Goal: Task Accomplishment & Management: Complete application form

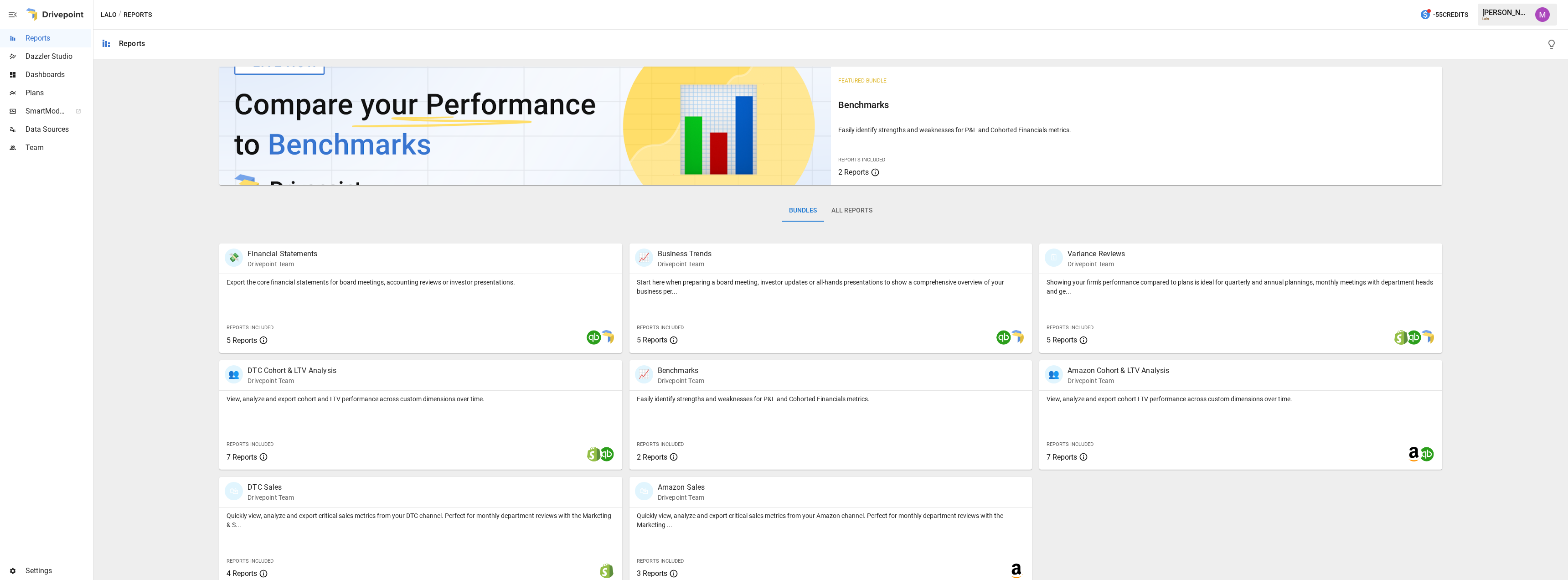
click at [41, 96] on span "Plans" at bounding box center [58, 93] width 66 height 11
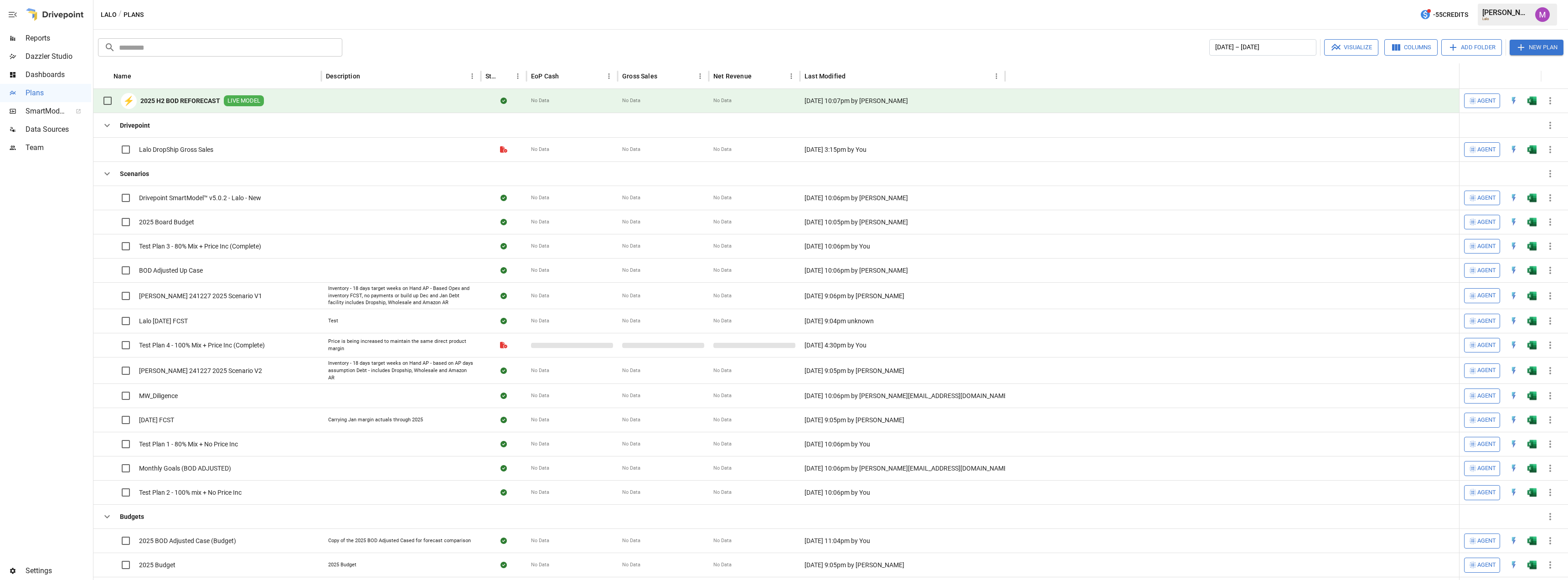
click at [193, 103] on b "2025 H2 BOD REFORECAST" at bounding box center [180, 100] width 80 height 9
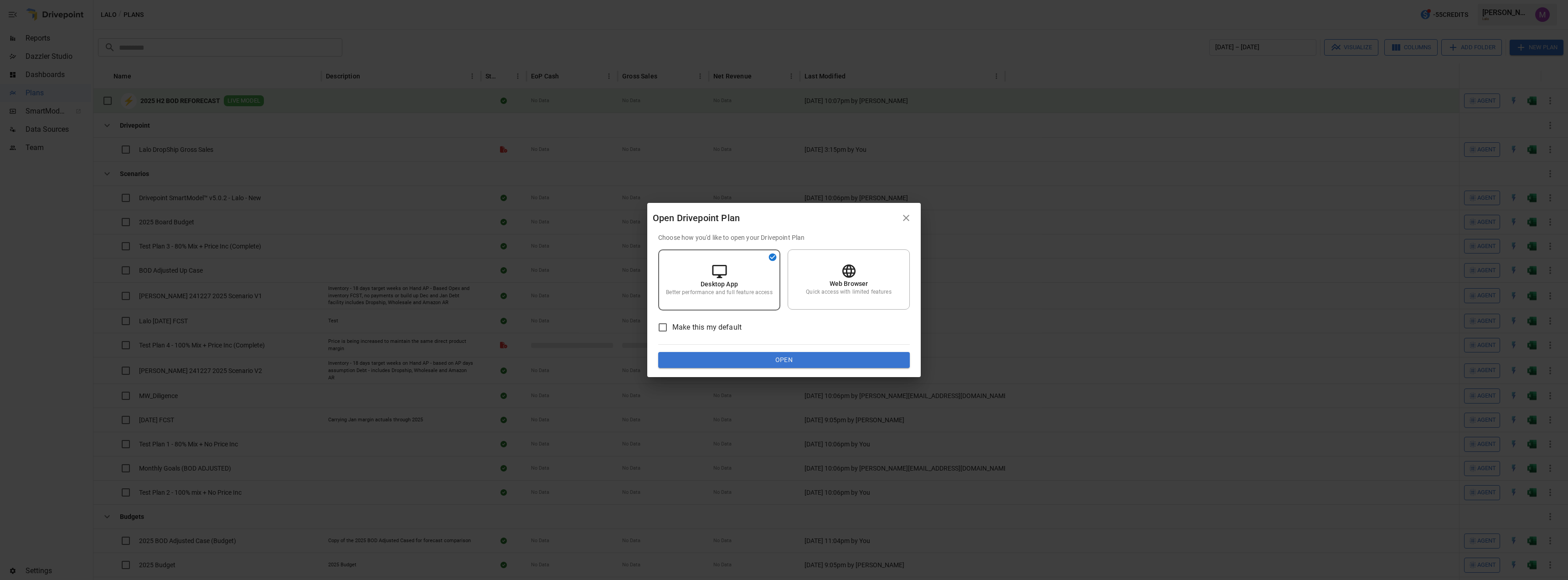
click at [782, 357] on button "Open" at bounding box center [783, 360] width 251 height 16
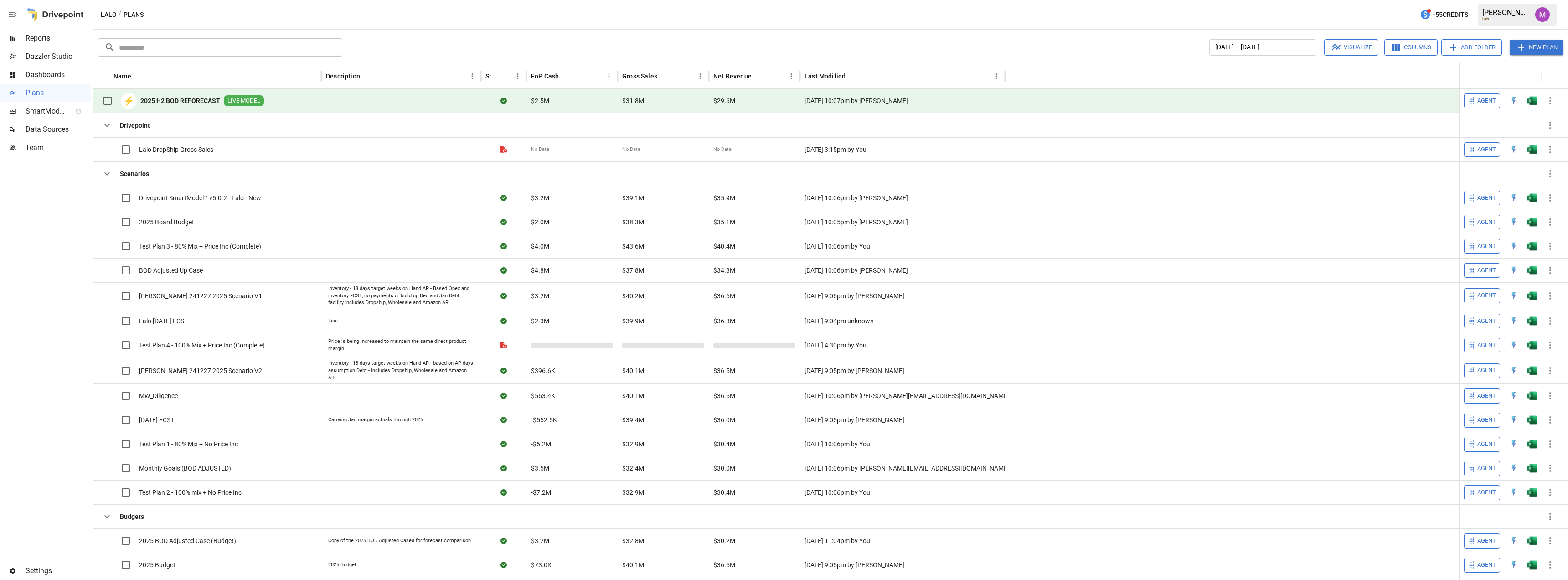
click at [165, 100] on b "2025 H2 BOD REFORECAST" at bounding box center [180, 100] width 80 height 9
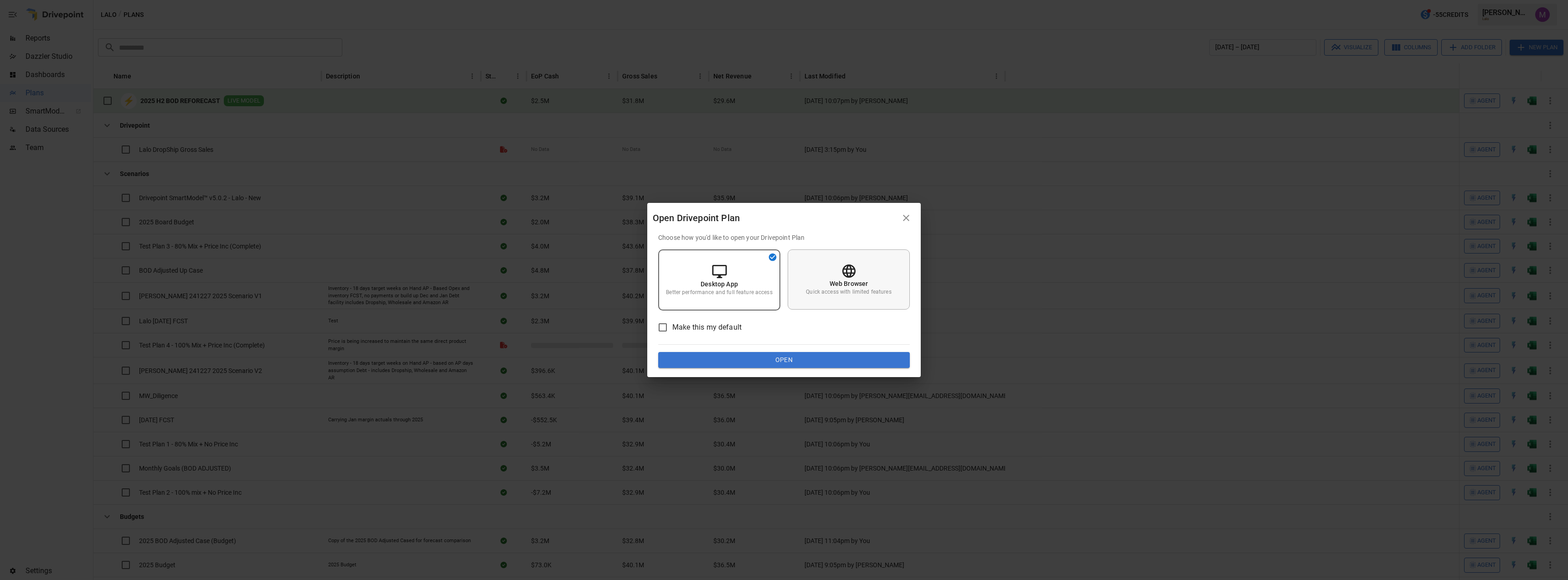
click at [849, 264] on icon at bounding box center [849, 271] width 16 height 16
click at [816, 360] on button "Open" at bounding box center [783, 360] width 251 height 16
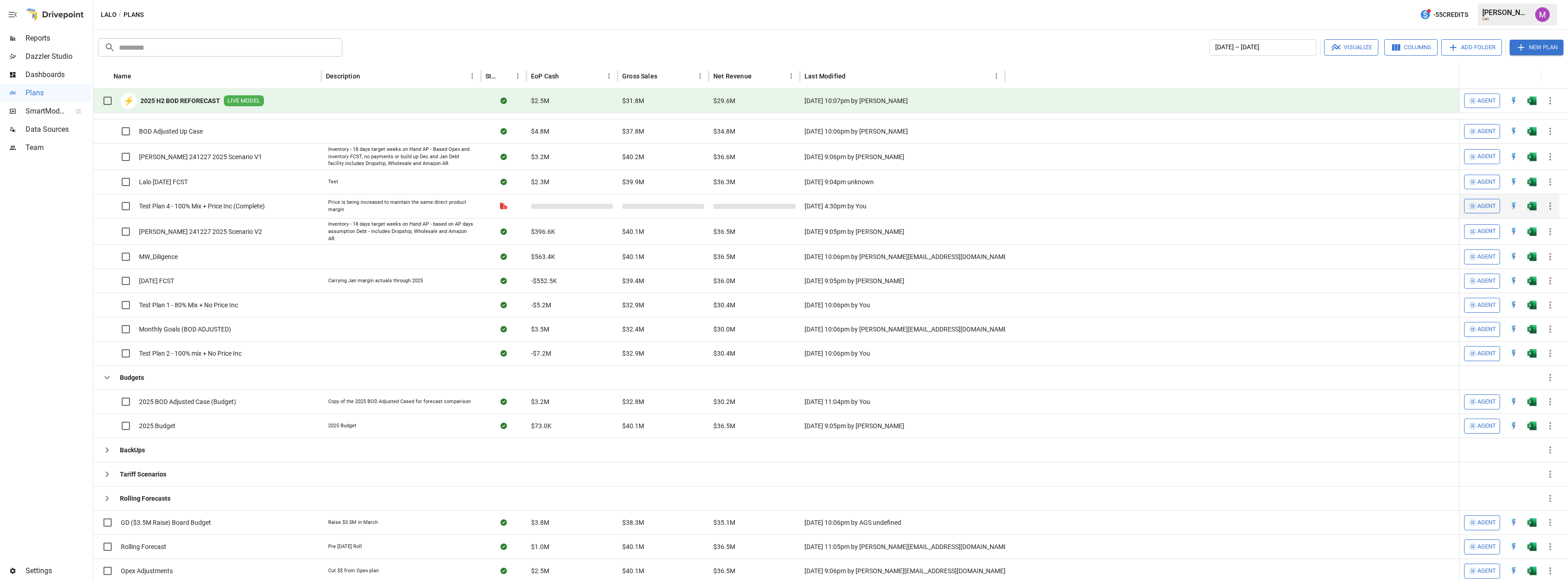
scroll to position [148, 0]
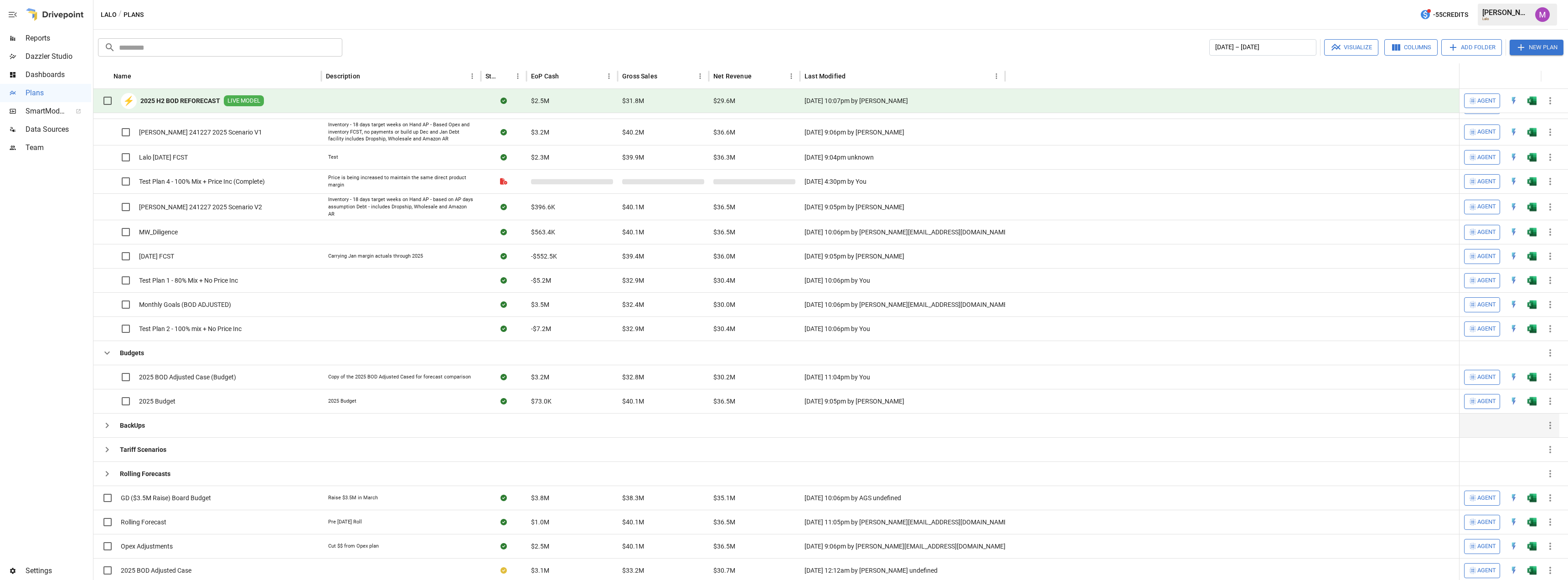
click at [117, 422] on div "BackUps" at bounding box center [121, 425] width 47 height 18
click at [102, 426] on icon "button" at bounding box center [107, 425] width 11 height 11
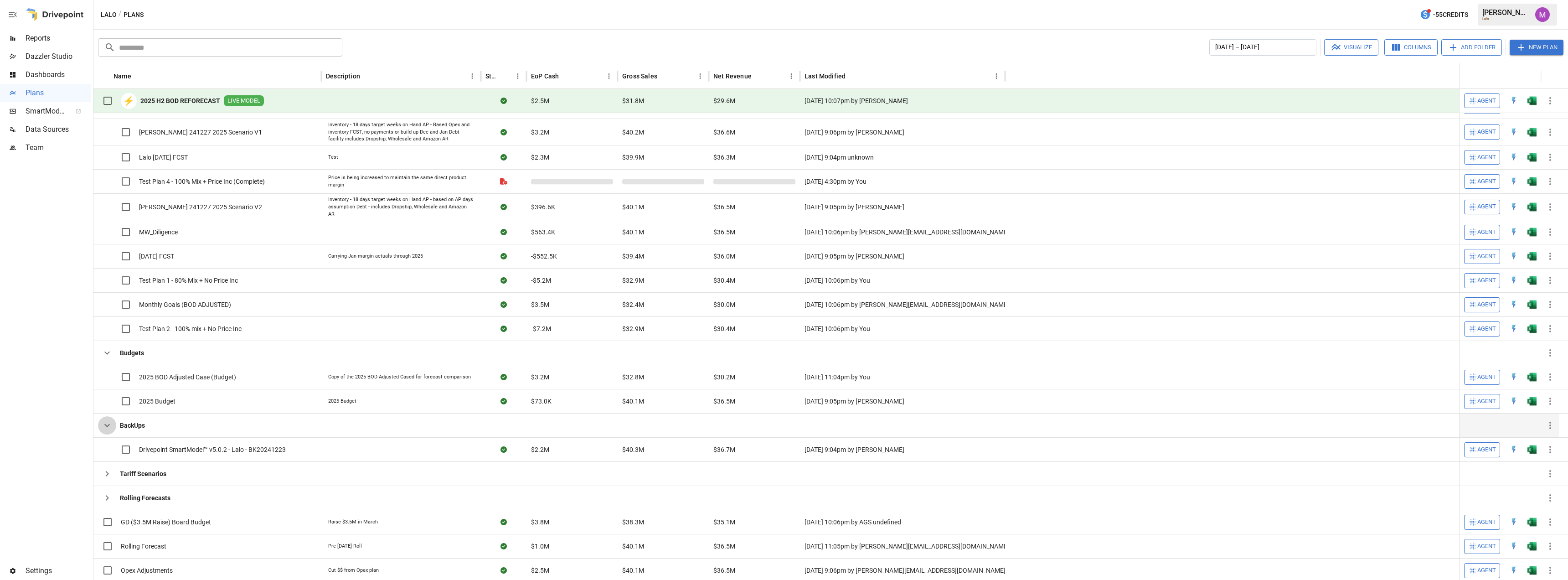
click at [102, 426] on icon "button" at bounding box center [107, 425] width 11 height 11
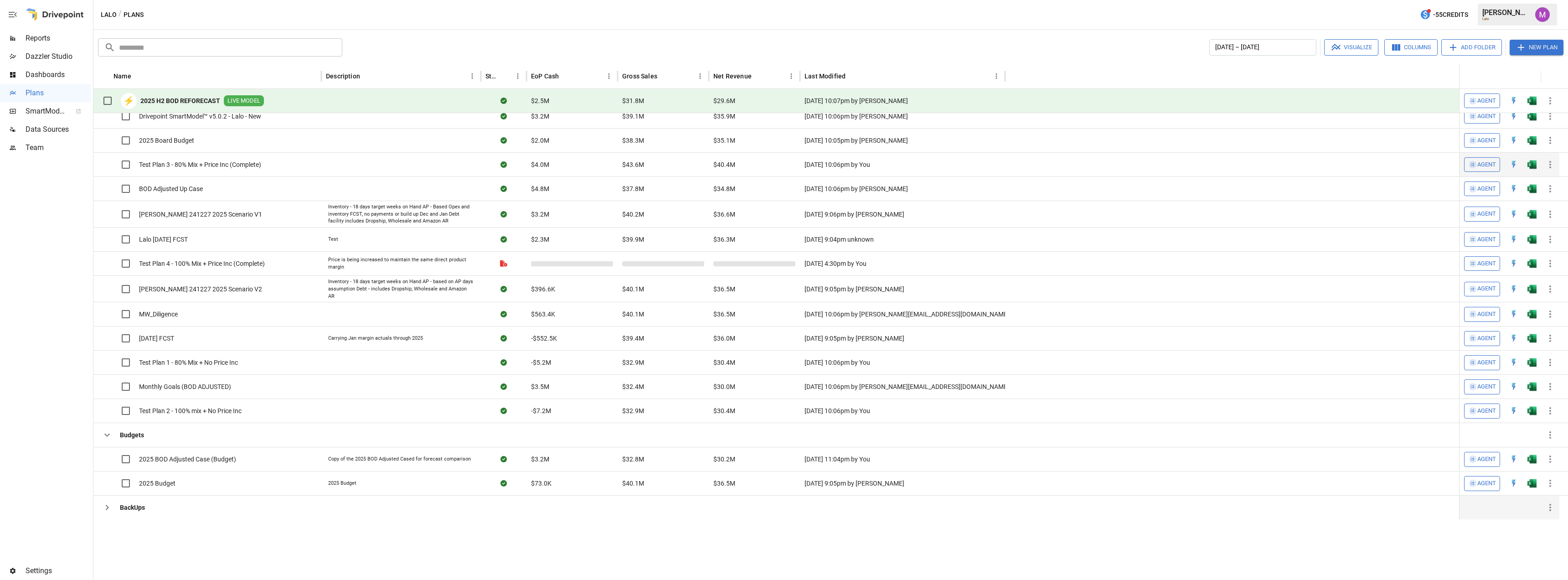
scroll to position [0, 0]
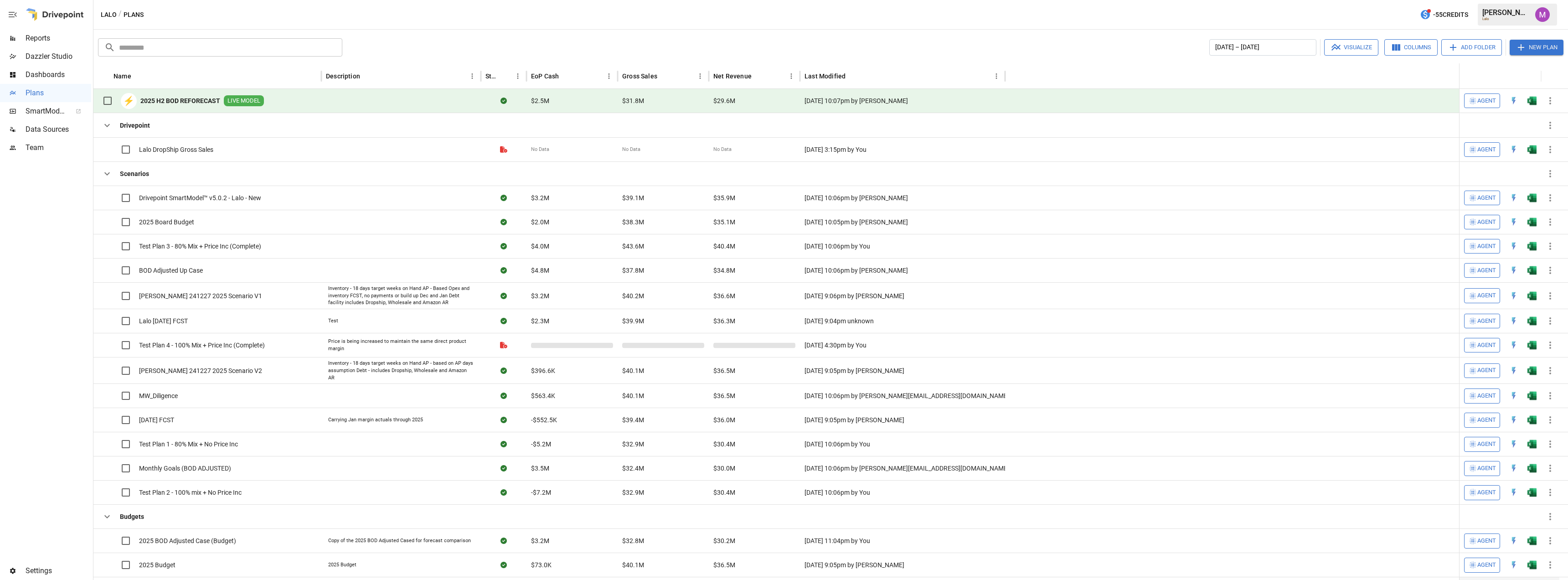
click at [1531, 44] on button "New Plan" at bounding box center [1536, 47] width 54 height 15
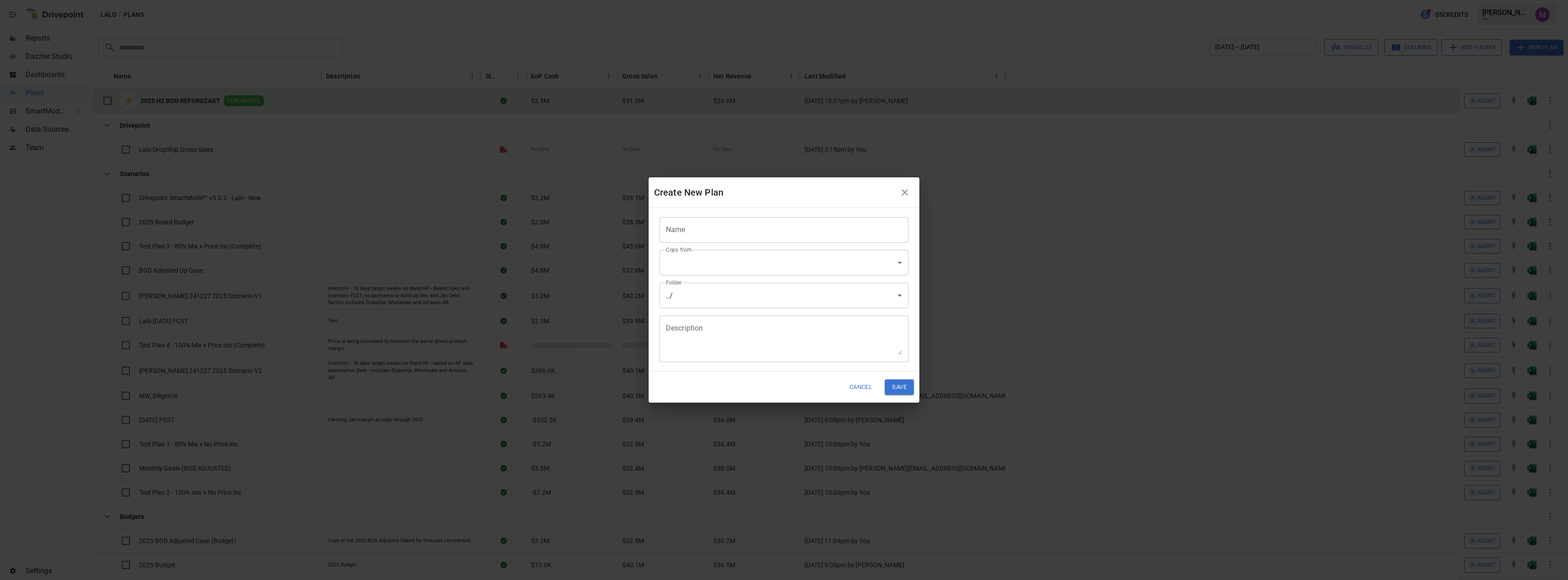
click at [775, 228] on input "Name" at bounding box center [784, 229] width 249 height 26
click at [754, 235] on input "Name" at bounding box center [784, 229] width 249 height 26
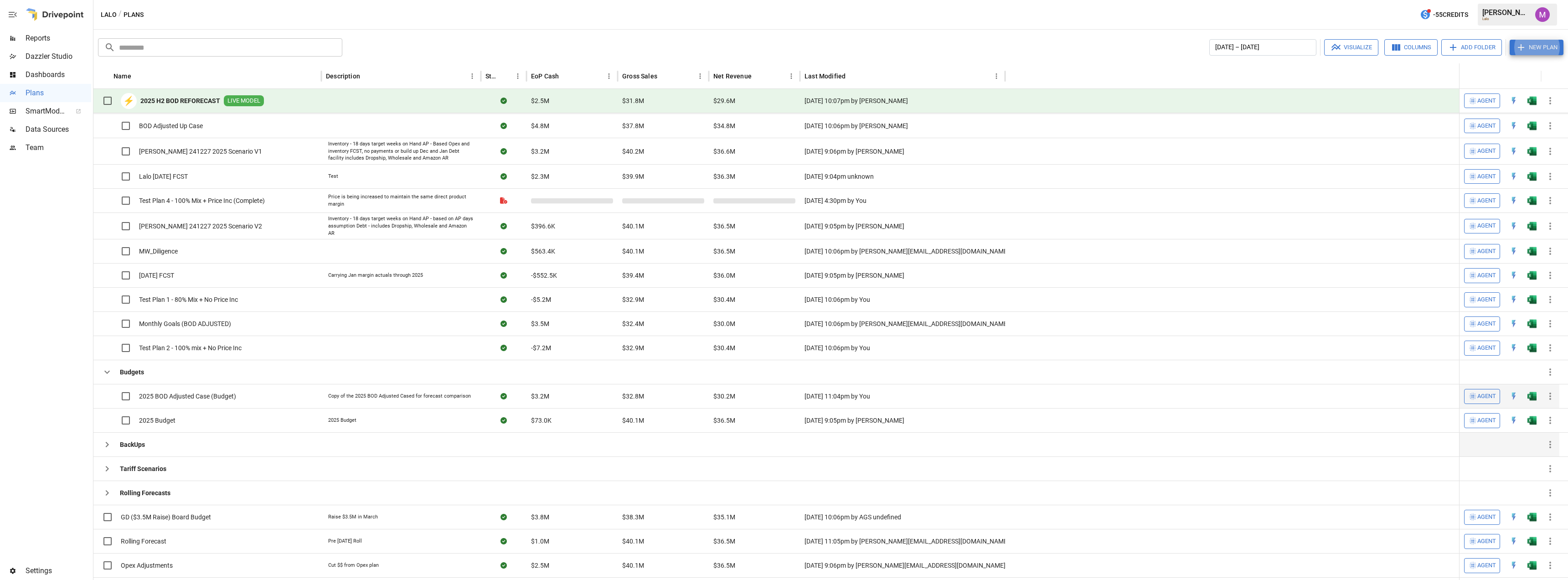
scroll to position [148, 0]
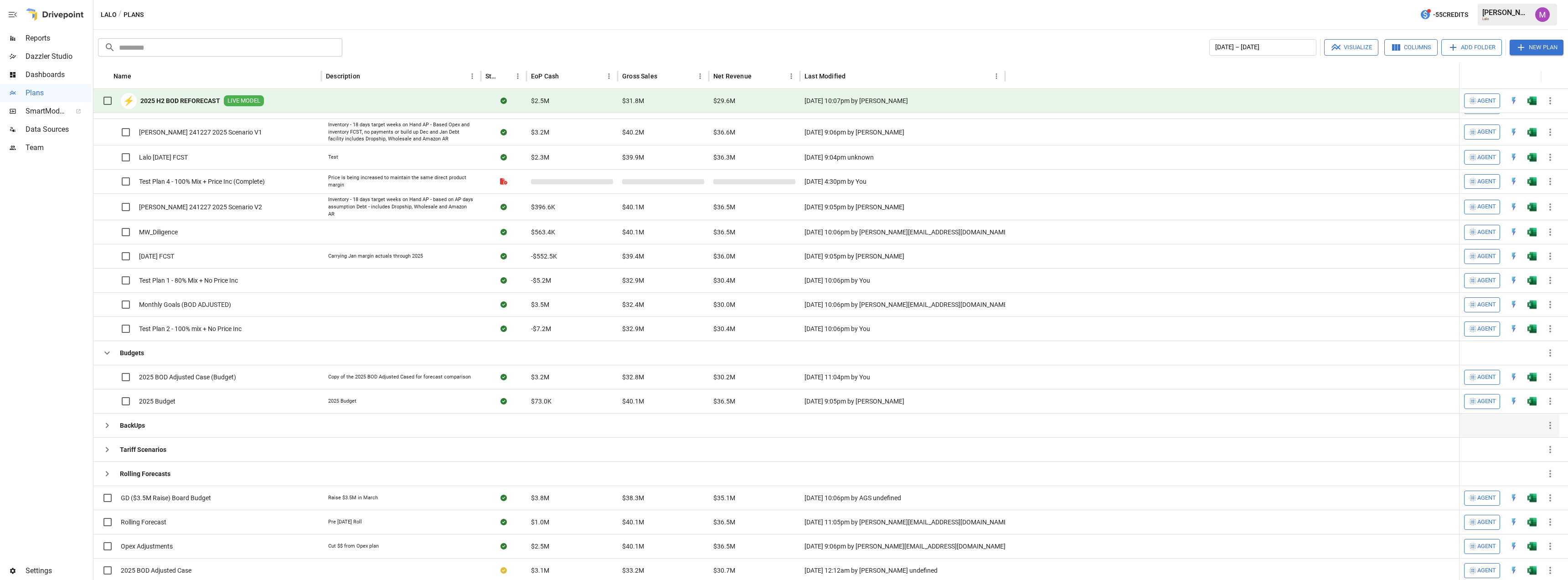
click at [128, 421] on b "BackUps" at bounding box center [132, 425] width 25 height 9
click at [104, 422] on icon "button" at bounding box center [107, 425] width 11 height 11
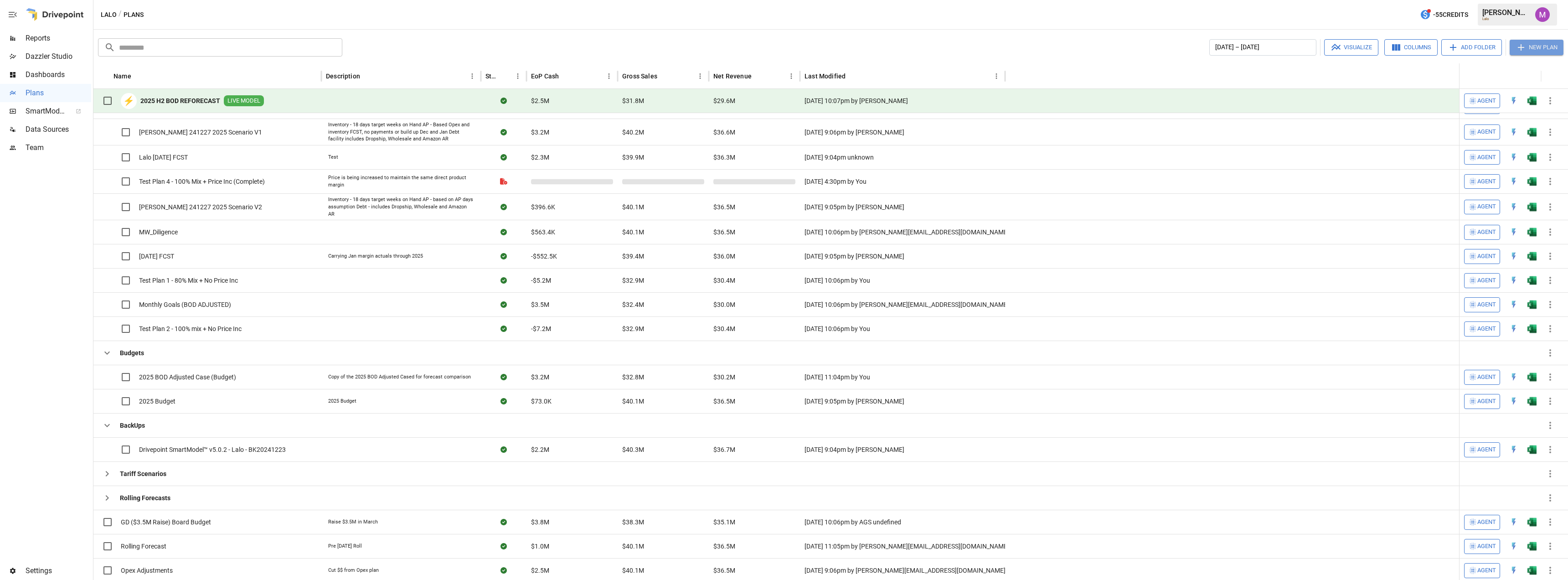
click at [1522, 46] on icon "button" at bounding box center [1521, 47] width 11 height 11
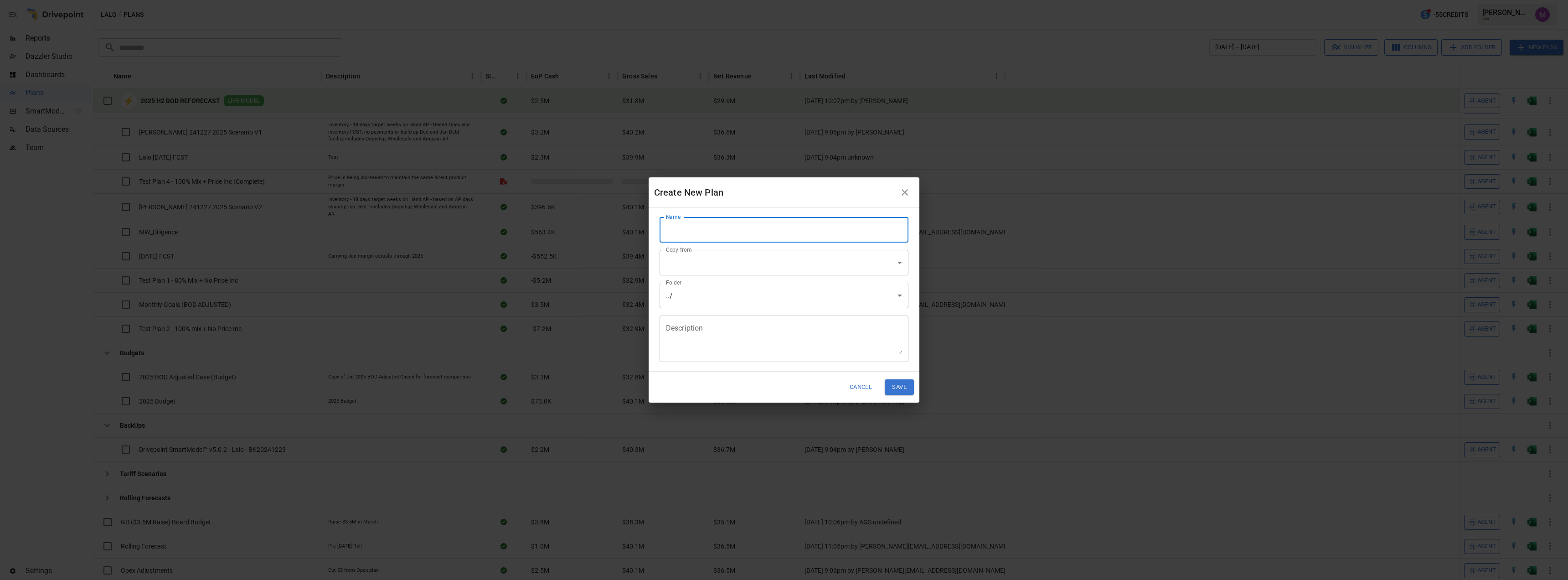
click at [676, 239] on input "Name" at bounding box center [784, 229] width 249 height 26
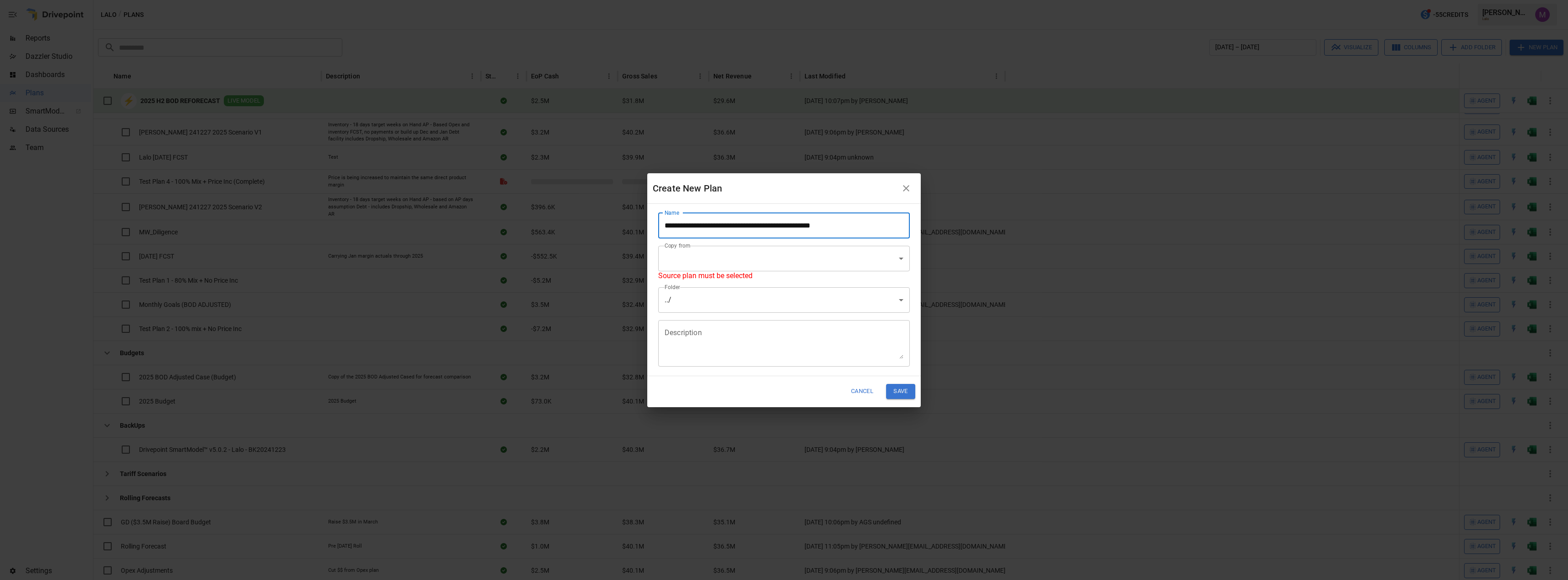
drag, startPoint x: 774, startPoint y: 225, endPoint x: 869, endPoint y: 228, distance: 95.0
click at [869, 228] on input "**********" at bounding box center [783, 226] width 251 height 26
type input "**********"
drag, startPoint x: 898, startPoint y: 391, endPoint x: 798, endPoint y: 258, distance: 166.4
click at [798, 258] on div "**********" at bounding box center [783, 290] width 273 height 234
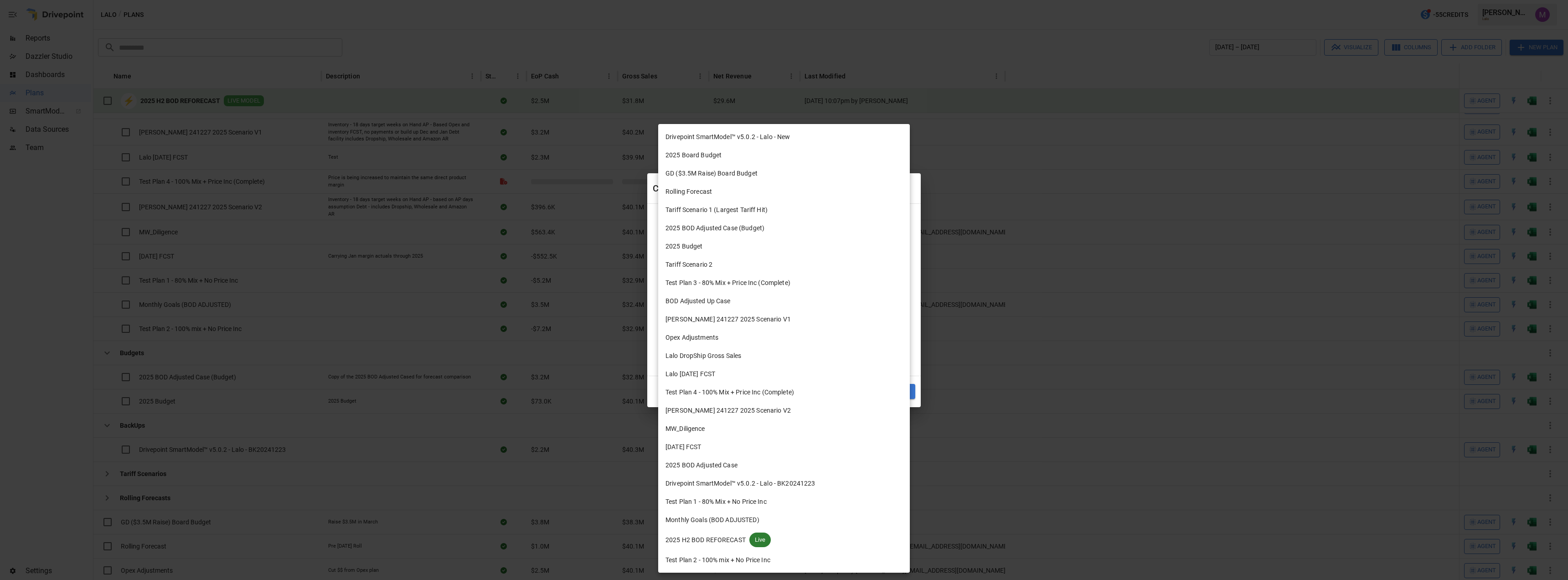
click at [798, 0] on body "Reports Dazzler Studio Dashboards Plans SmartModel ™ Data Sources Team Settings…" at bounding box center [784, 0] width 1568 height 0
click at [725, 542] on span "2025 H2 BOD REFORECAST" at bounding box center [705, 540] width 80 height 10
type input "**********"
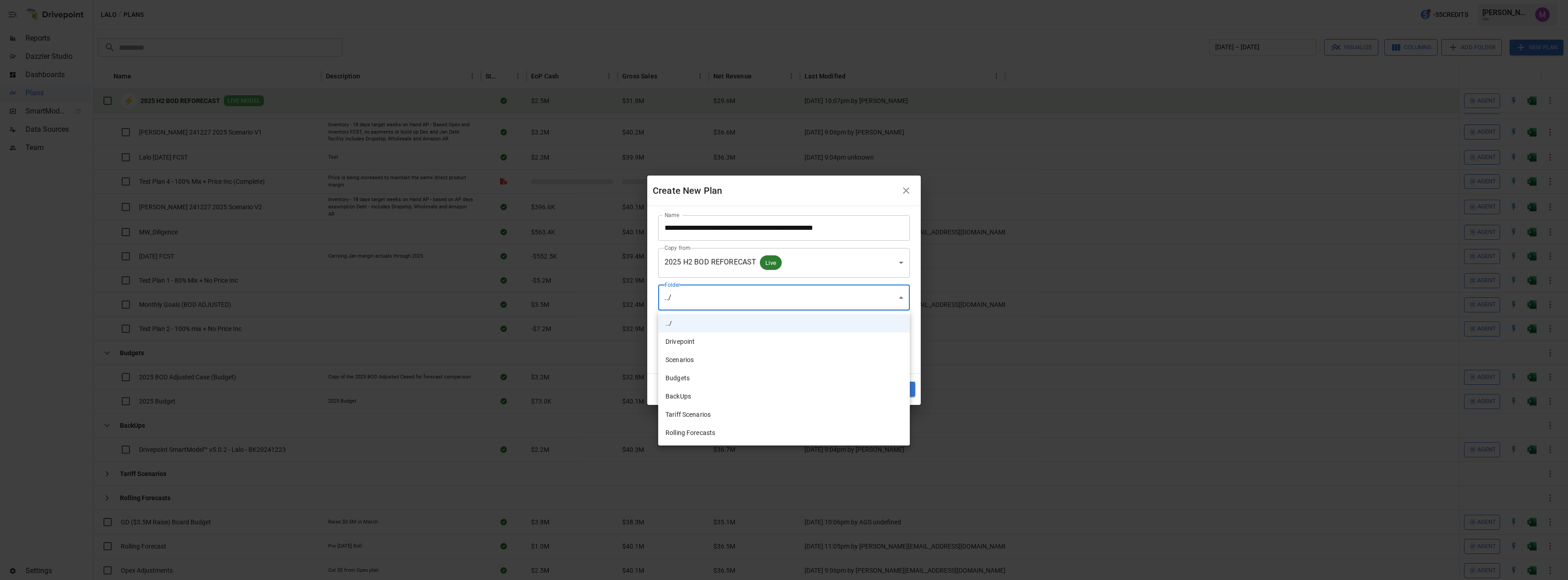
click at [729, 0] on body "Reports Dazzler Studio Dashboards Plans SmartModel ™ Data Sources Team Settings…" at bounding box center [784, 0] width 1568 height 0
click at [698, 396] on li "BackUps" at bounding box center [783, 396] width 251 height 18
type input "**********"
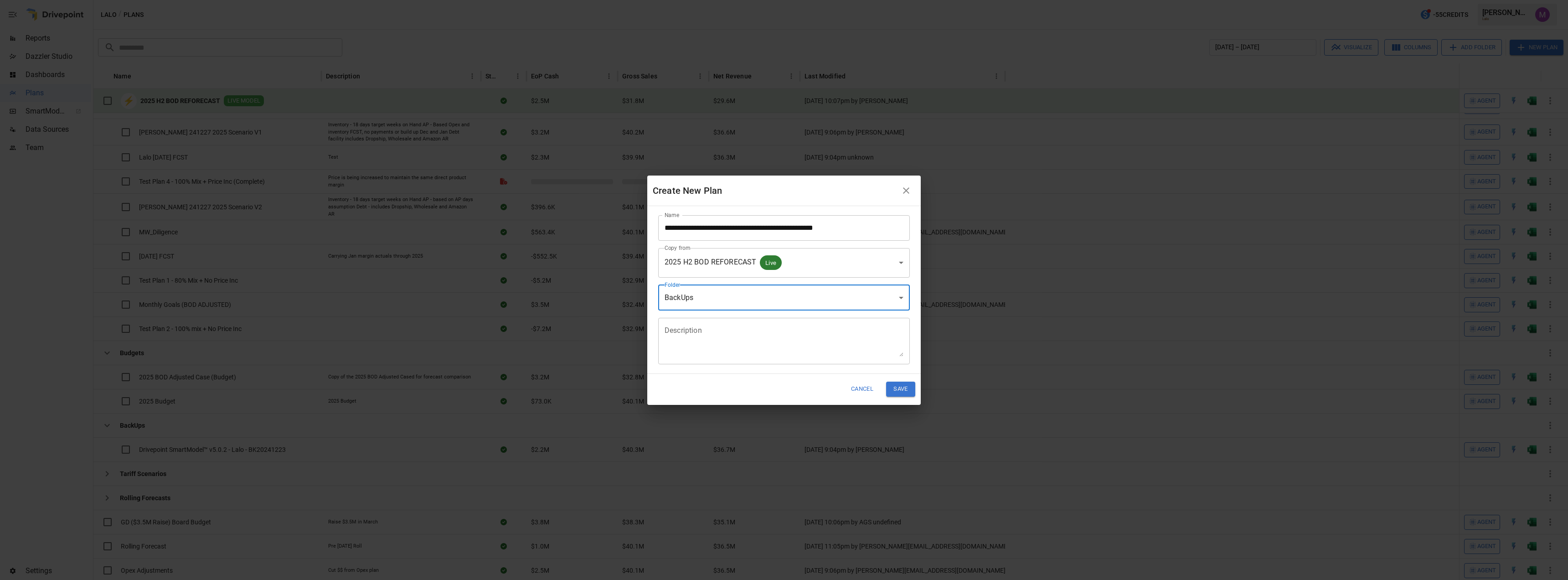
click at [717, 365] on div "**********" at bounding box center [783, 289] width 273 height 167
click at [725, 352] on textarea "Description" at bounding box center [784, 341] width 239 height 32
type textarea "**********"
click at [898, 386] on button "Save" at bounding box center [901, 389] width 29 height 15
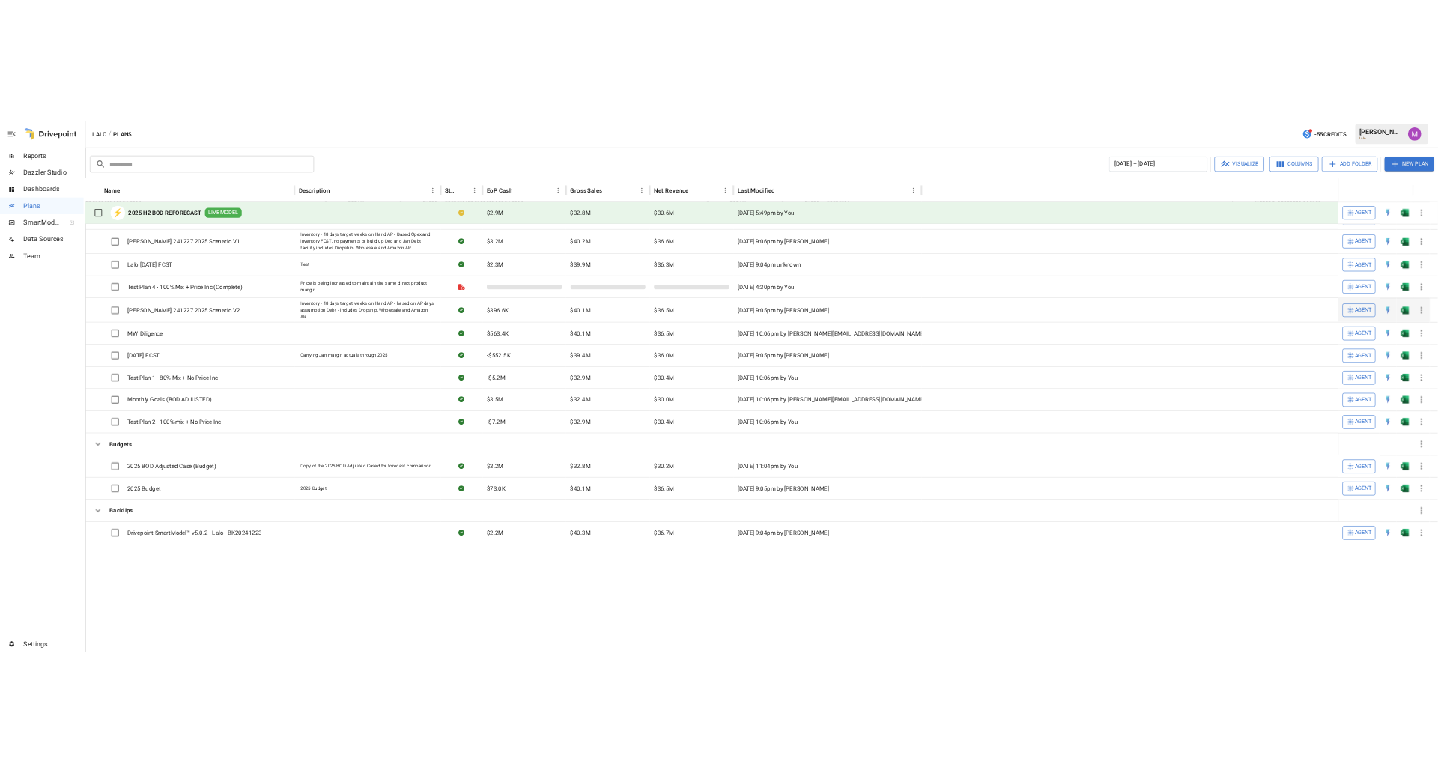
scroll to position [0, 0]
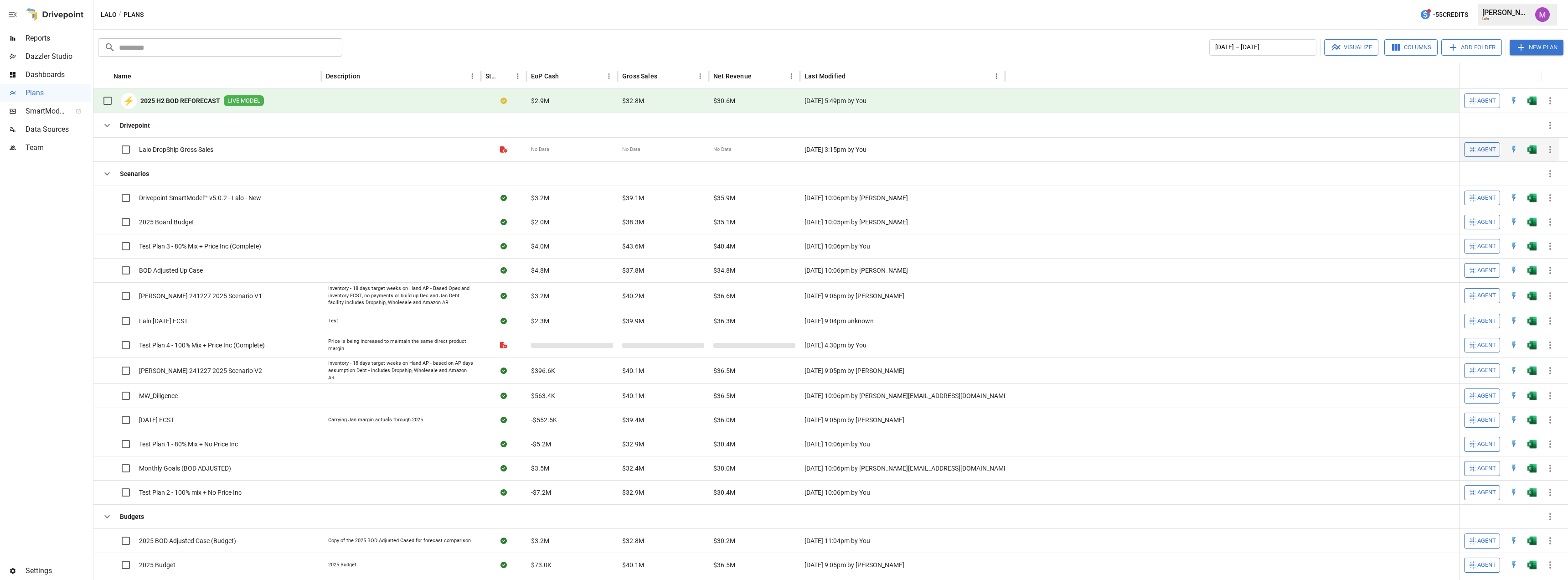
click at [177, 144] on div "Lalo DropShip Gross Sales" at bounding box center [155, 149] width 115 height 19
click at [206, 149] on span "Lalo DropShip Gross Sales" at bounding box center [176, 149] width 74 height 9
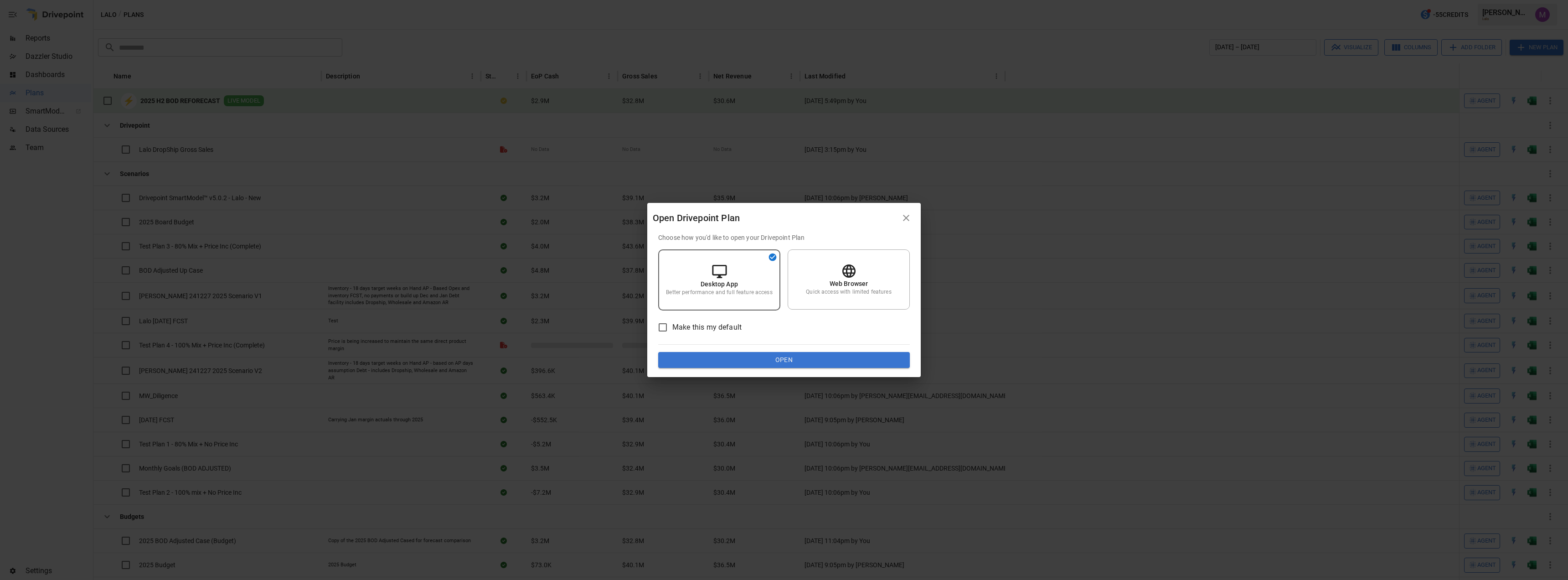
click at [784, 358] on button "Open" at bounding box center [783, 360] width 251 height 16
